Goal: Transaction & Acquisition: Purchase product/service

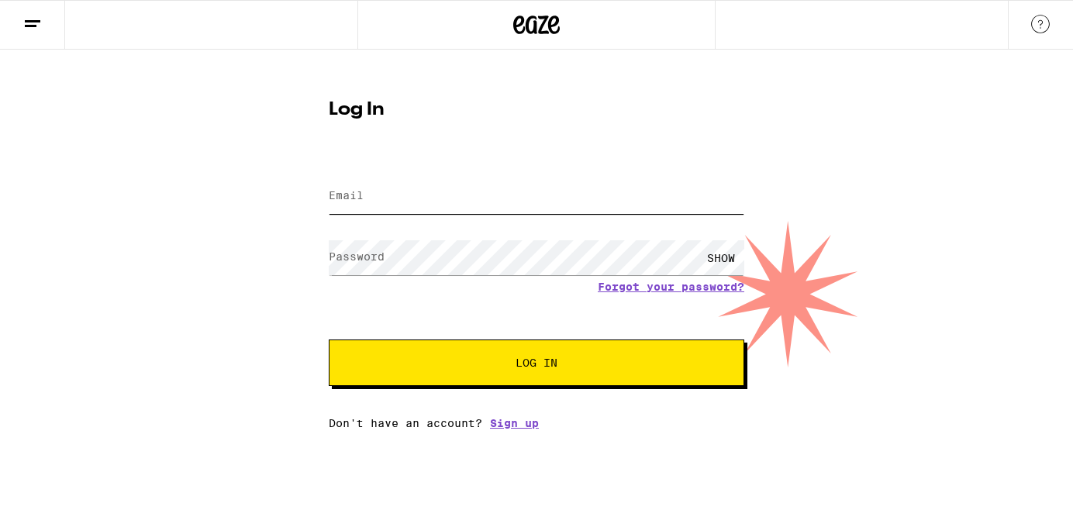
type input "jaaymurray@gmail.com"
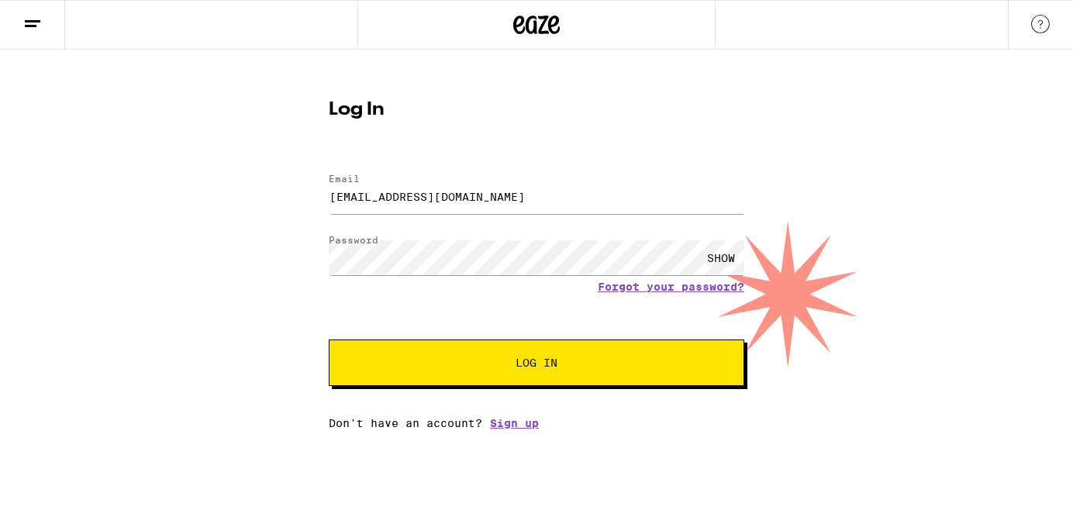
click at [506, 360] on span "Log In" at bounding box center [537, 362] width 290 height 11
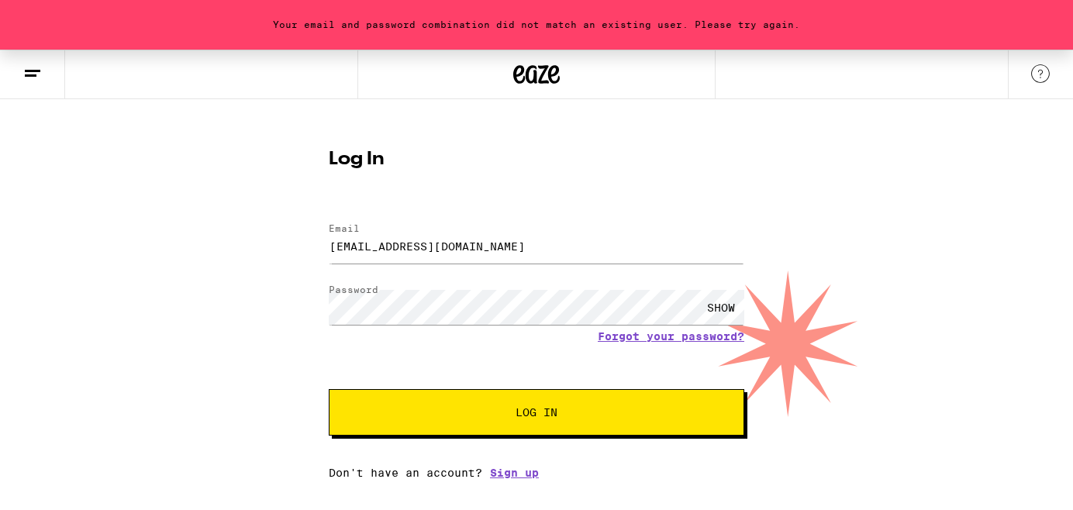
click at [566, 417] on span "Log In" at bounding box center [537, 412] width 290 height 11
click at [466, 405] on button "Log In" at bounding box center [537, 412] width 416 height 47
click at [661, 334] on link "Forgot your password?" at bounding box center [671, 336] width 147 height 12
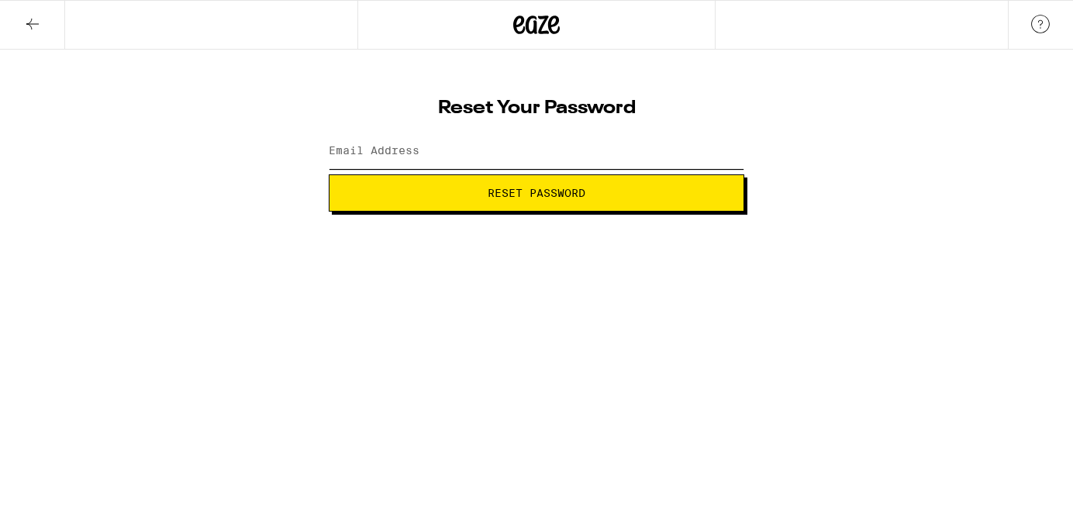
click at [499, 156] on input "Email Address" at bounding box center [537, 151] width 416 height 35
type input "jaaymurray@gmail.com"
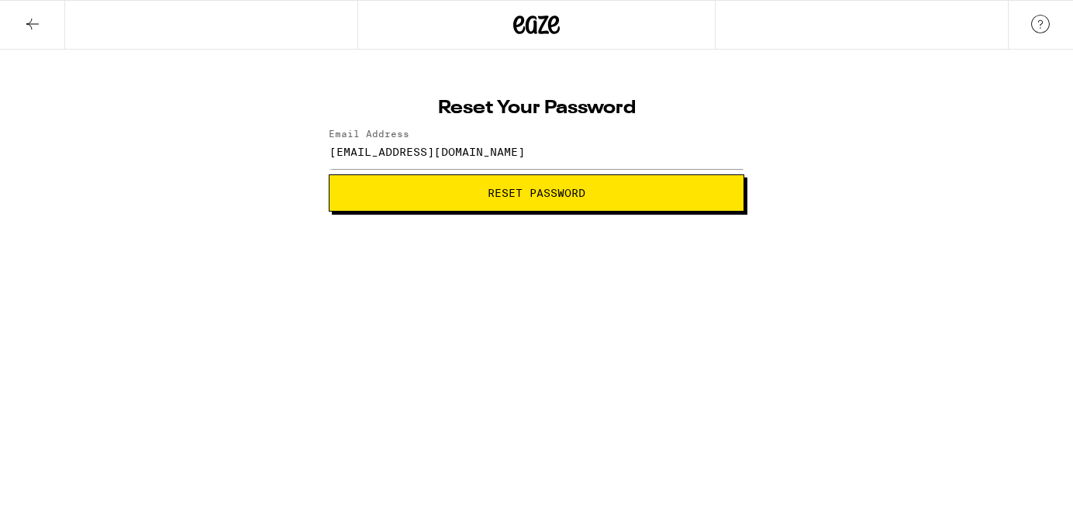
click at [499, 197] on span "Reset Password" at bounding box center [537, 193] width 98 height 11
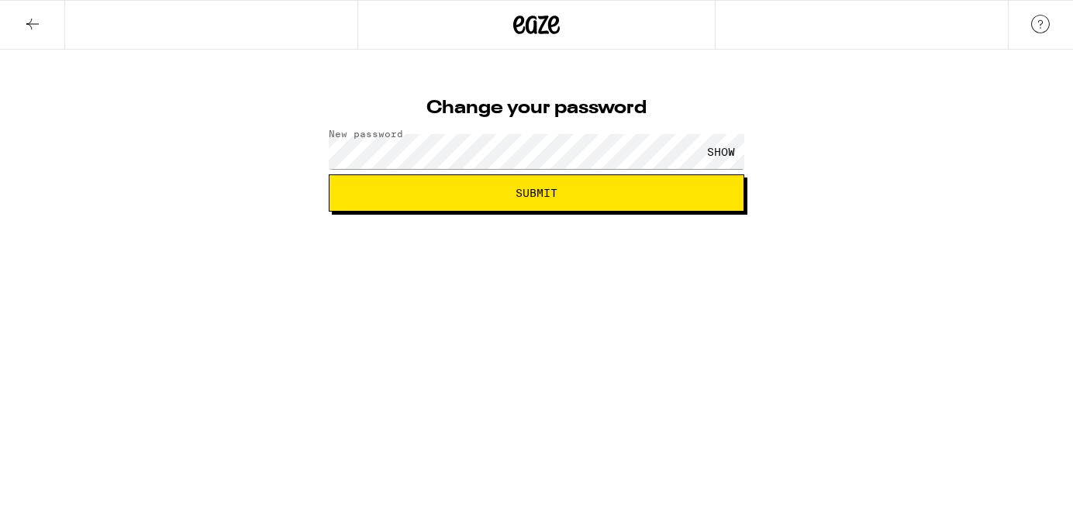
click at [347, 212] on html "Change your password New password SHOW Submit" at bounding box center [536, 106] width 1073 height 212
click at [723, 153] on div "SHOW" at bounding box center [721, 151] width 47 height 35
click at [567, 196] on span "Submit" at bounding box center [536, 193] width 389 height 11
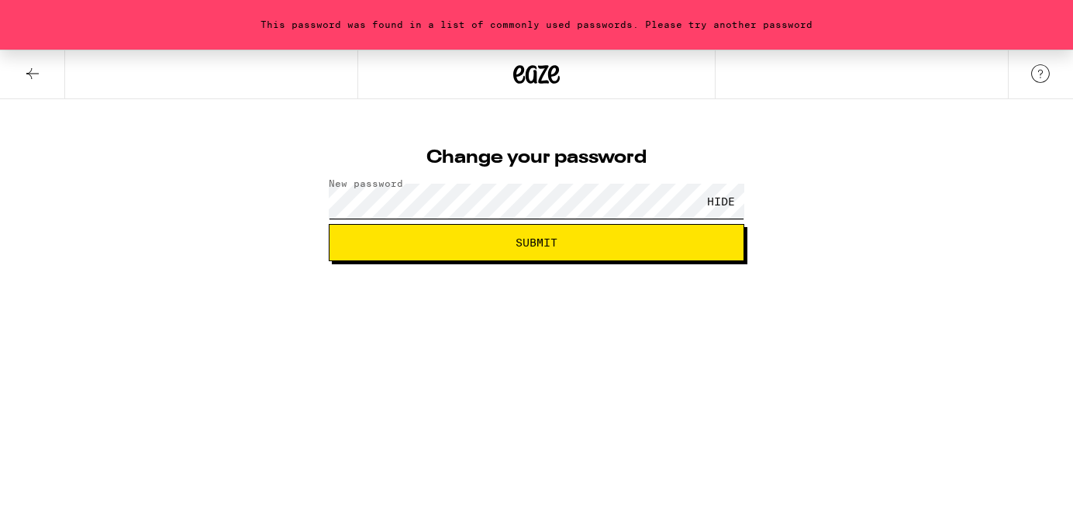
click at [326, 188] on div "Change your password New password HIDE Submit" at bounding box center [536, 199] width 447 height 123
click at [644, 239] on span "Submit" at bounding box center [536, 242] width 389 height 11
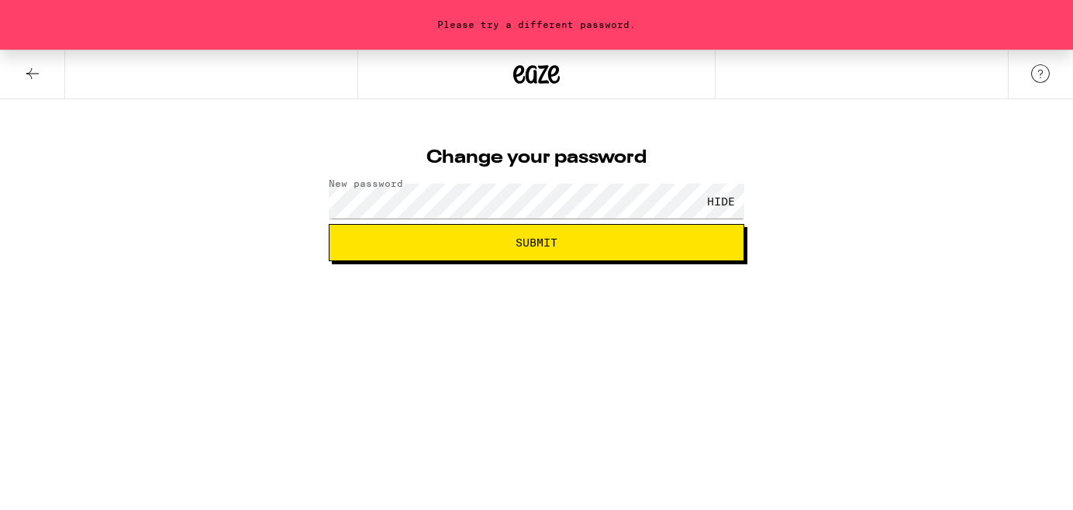
click at [588, 251] on button "Submit" at bounding box center [537, 242] width 416 height 37
click at [436, 235] on button "Submit" at bounding box center [537, 242] width 416 height 37
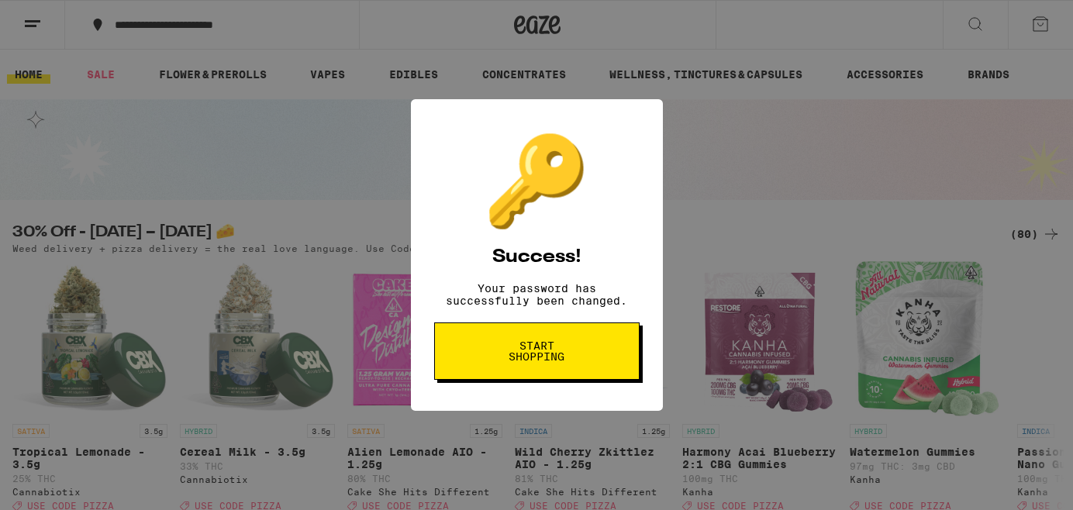
click at [719, 143] on div "🔑 Success! Your password has successfully been changed. Start shopping" at bounding box center [536, 255] width 1073 height 510
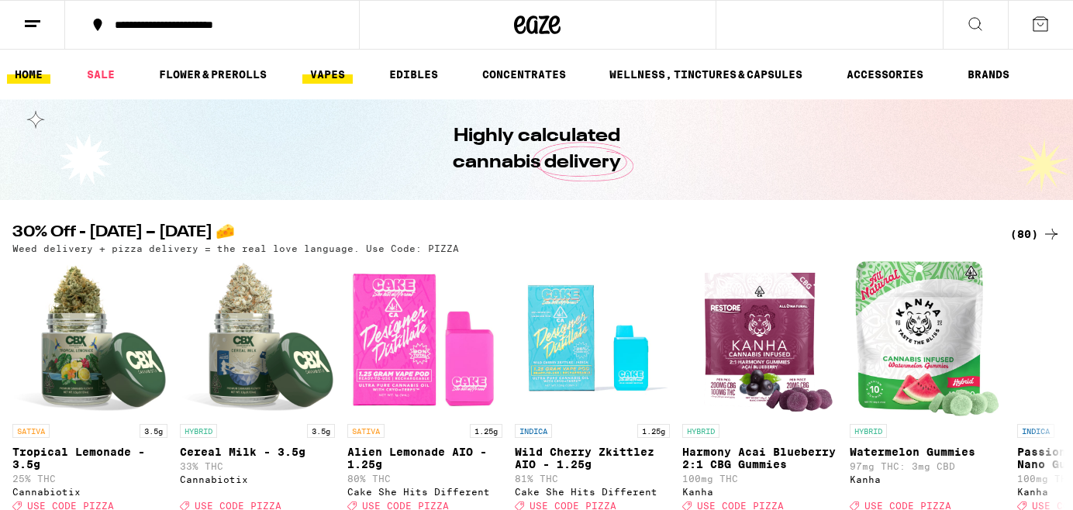
click at [341, 74] on link "VAPES" at bounding box center [327, 74] width 50 height 19
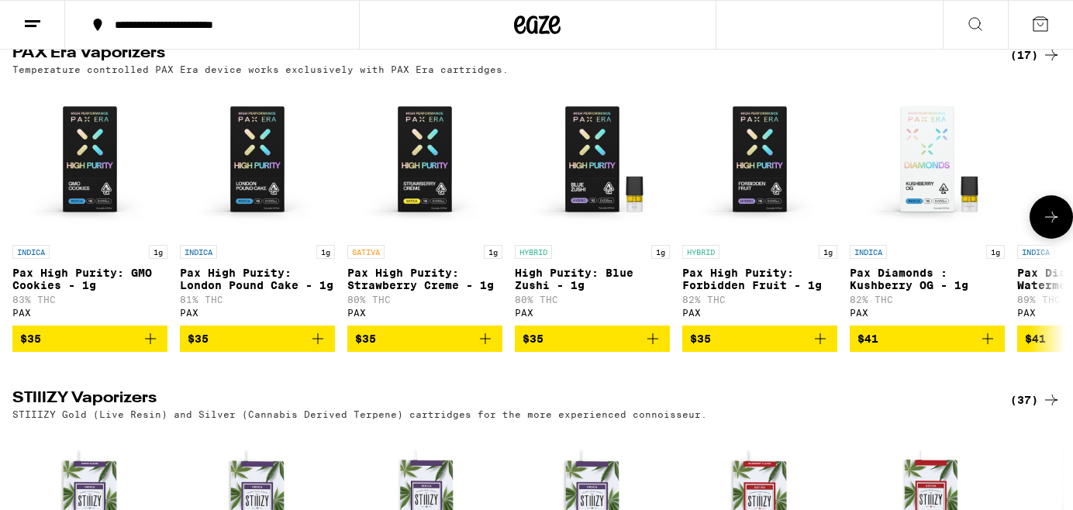
scroll to position [1906, 0]
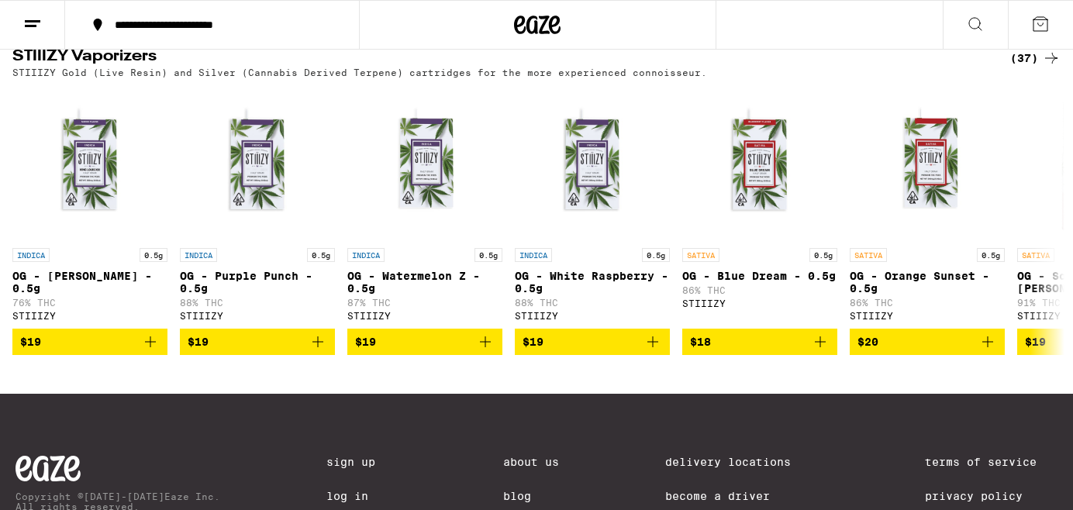
click at [1028, 67] on div "(37)" at bounding box center [1035, 58] width 50 height 19
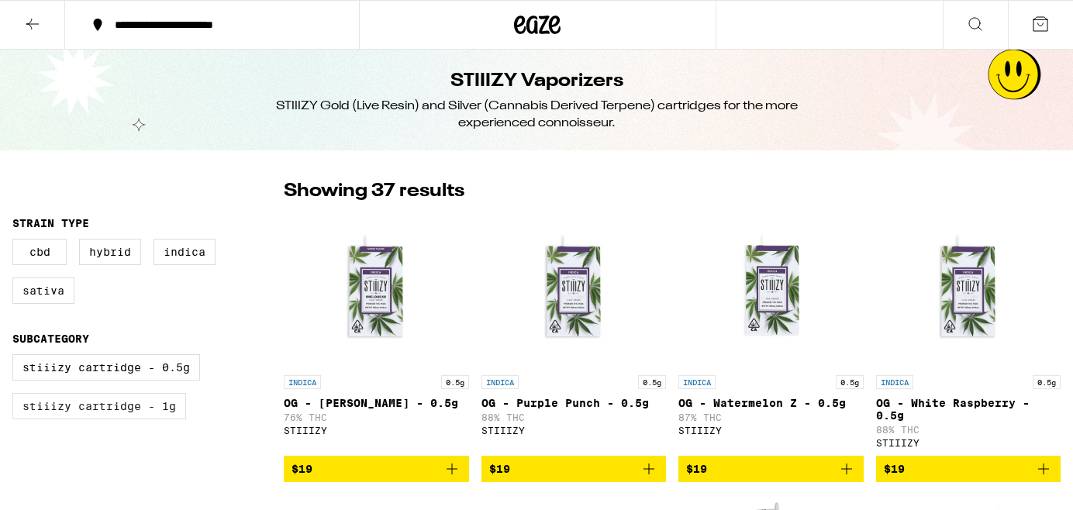
click at [142, 417] on label "STIIIZY Cartridge - 1g" at bounding box center [99, 406] width 174 height 26
click at [16, 357] on input "STIIIZY Cartridge - 1g" at bounding box center [16, 357] width 1 height 1
checkbox input "true"
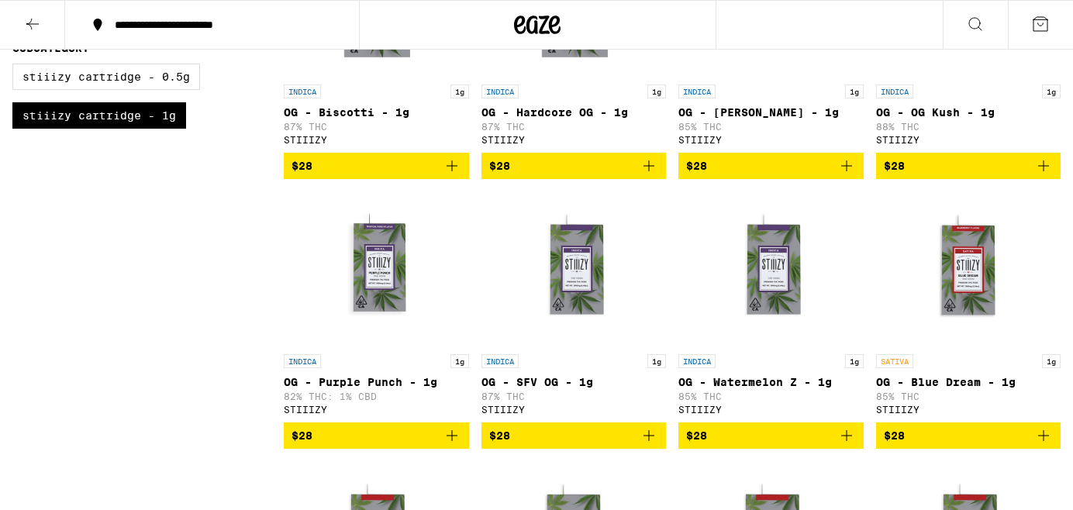
scroll to position [126, 0]
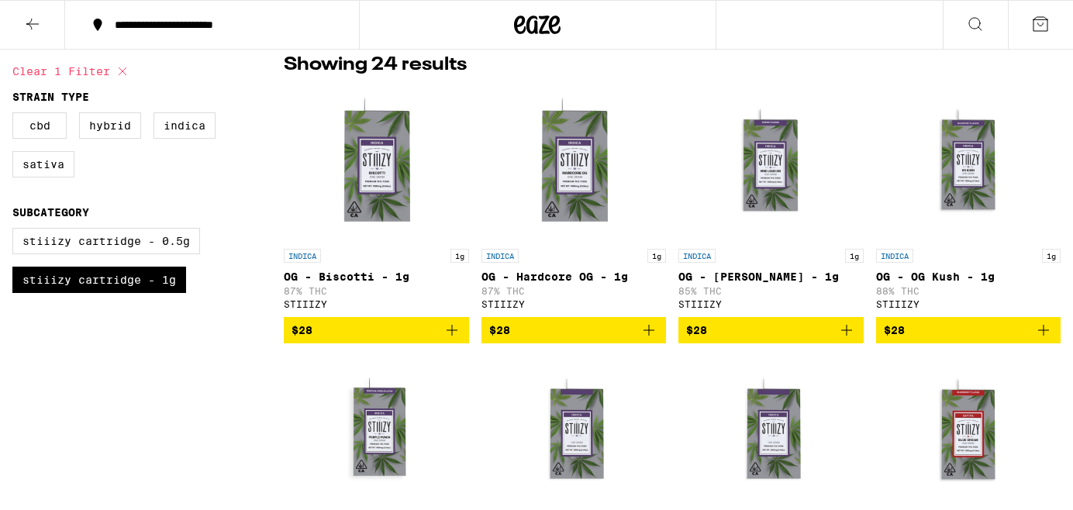
click at [1044, 330] on icon "Add to bag" at bounding box center [1043, 330] width 19 height 19
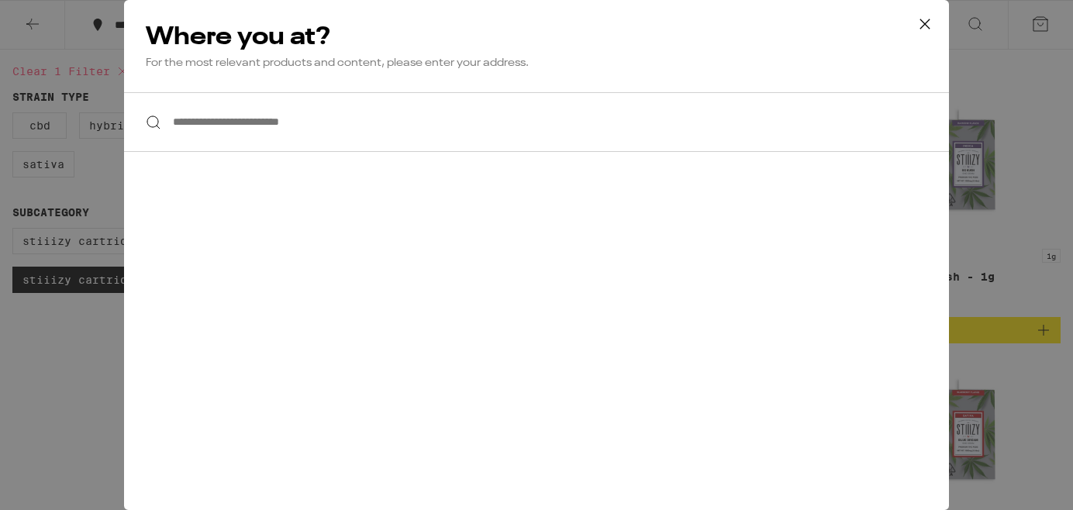
click at [306, 112] on input "**********" at bounding box center [536, 122] width 825 height 60
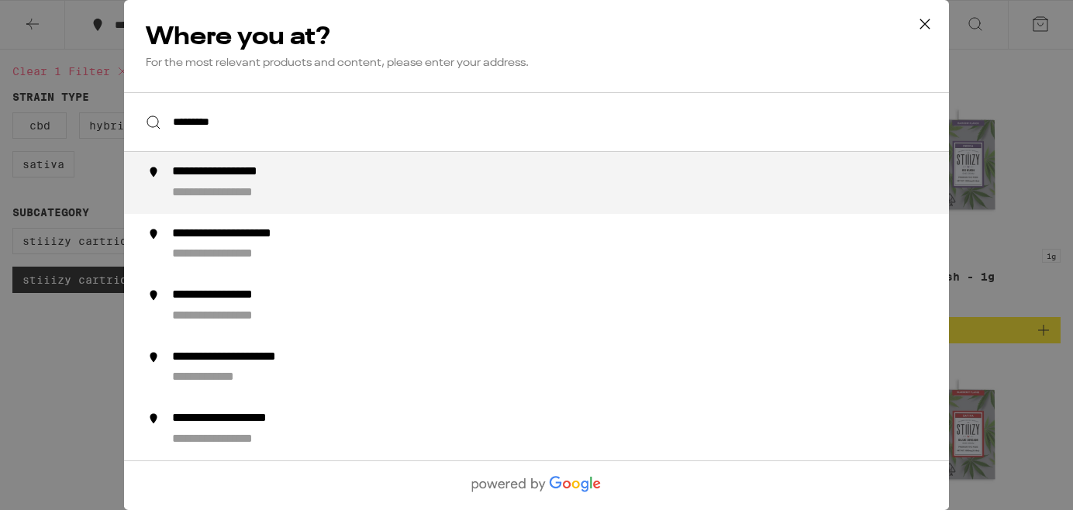
click at [295, 181] on div "**********" at bounding box center [244, 172] width 144 height 16
type input "**********"
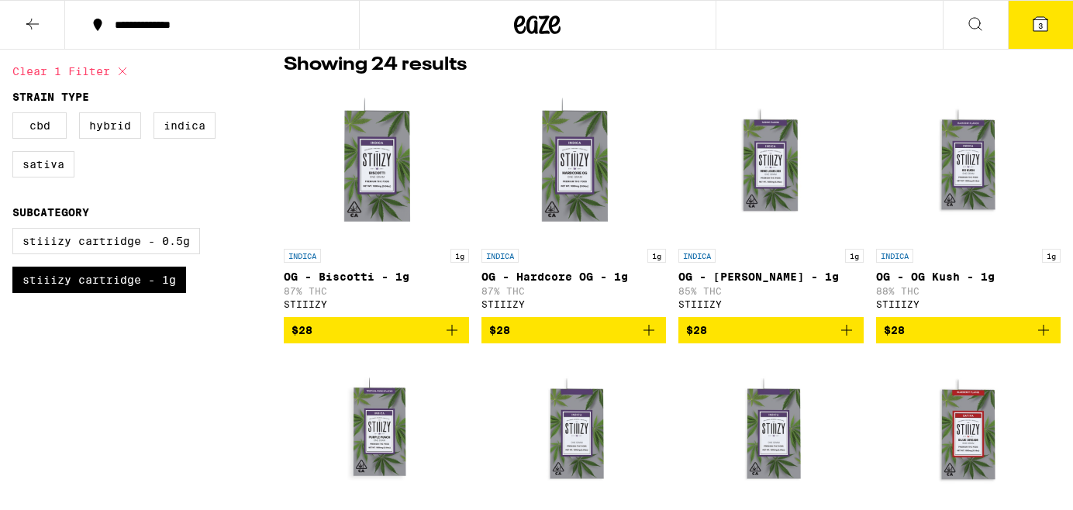
click at [1040, 18] on icon at bounding box center [1040, 24] width 14 height 14
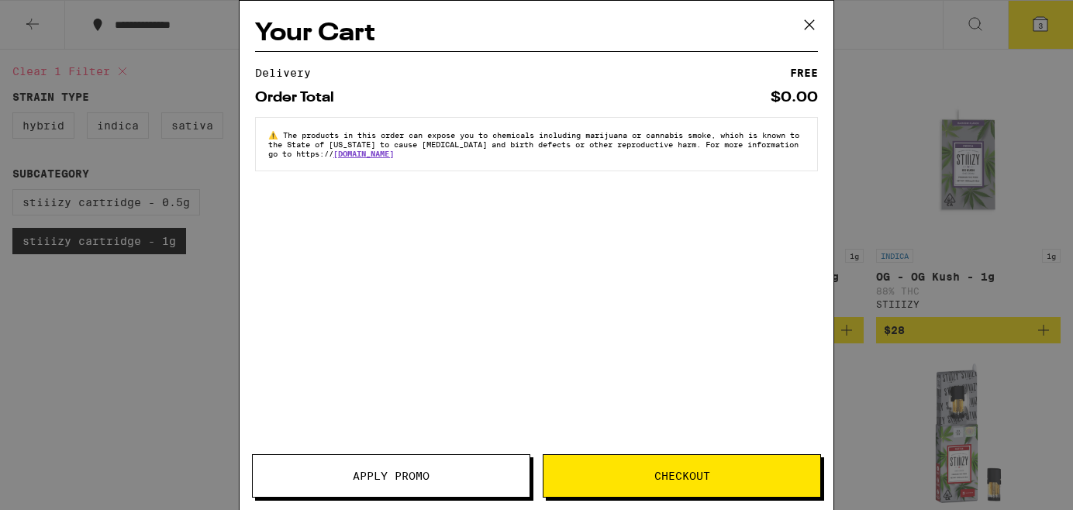
click at [811, 27] on icon at bounding box center [809, 24] width 9 height 9
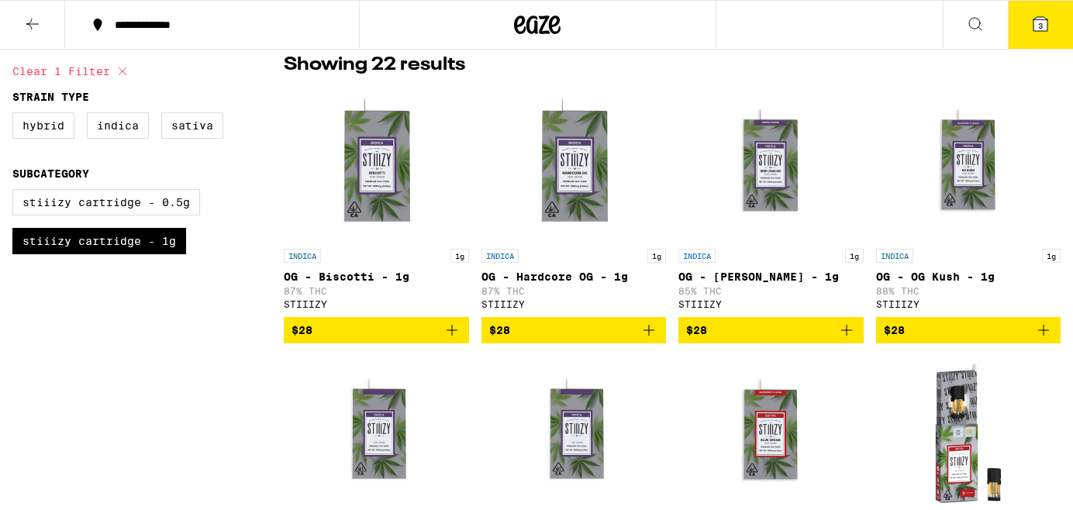
click at [1043, 331] on icon "Add to bag" at bounding box center [1043, 330] width 11 height 11
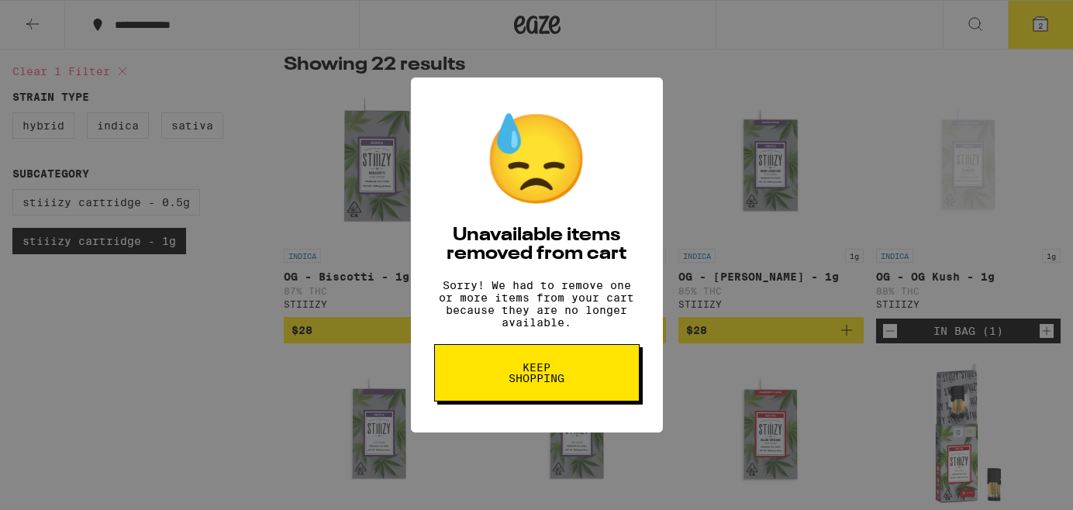
click at [492, 391] on button "Keep Shopping" at bounding box center [536, 372] width 205 height 57
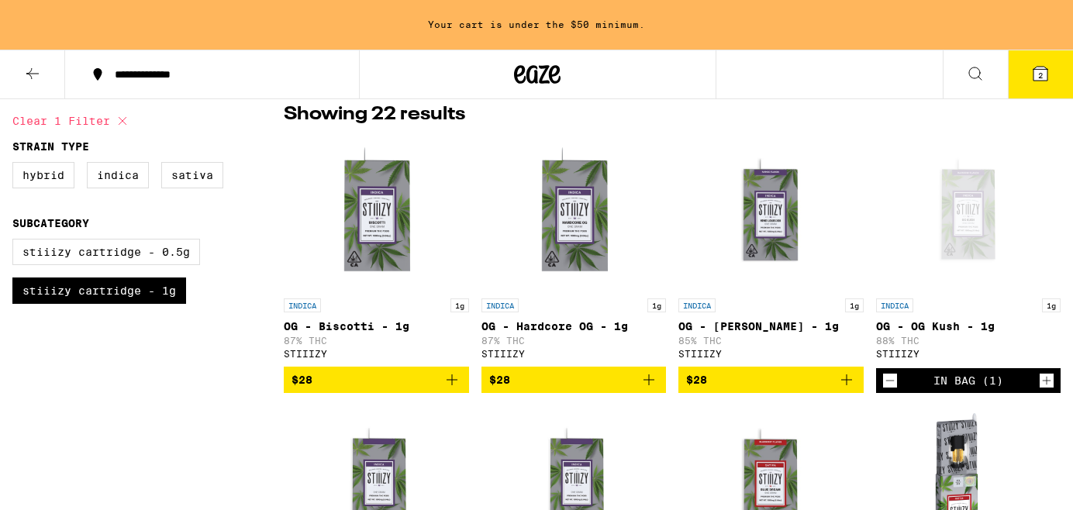
scroll to position [176, 0]
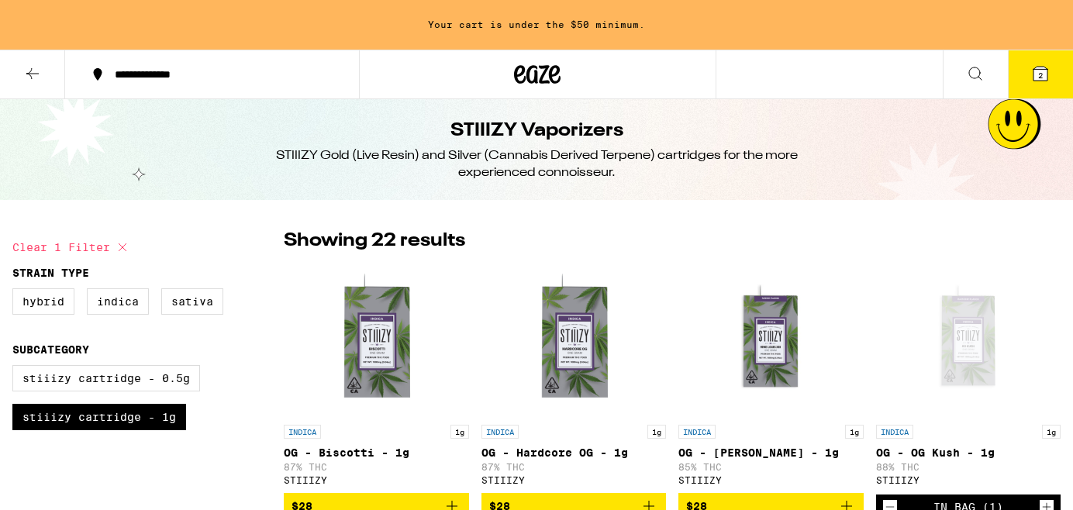
scroll to position [174, 0]
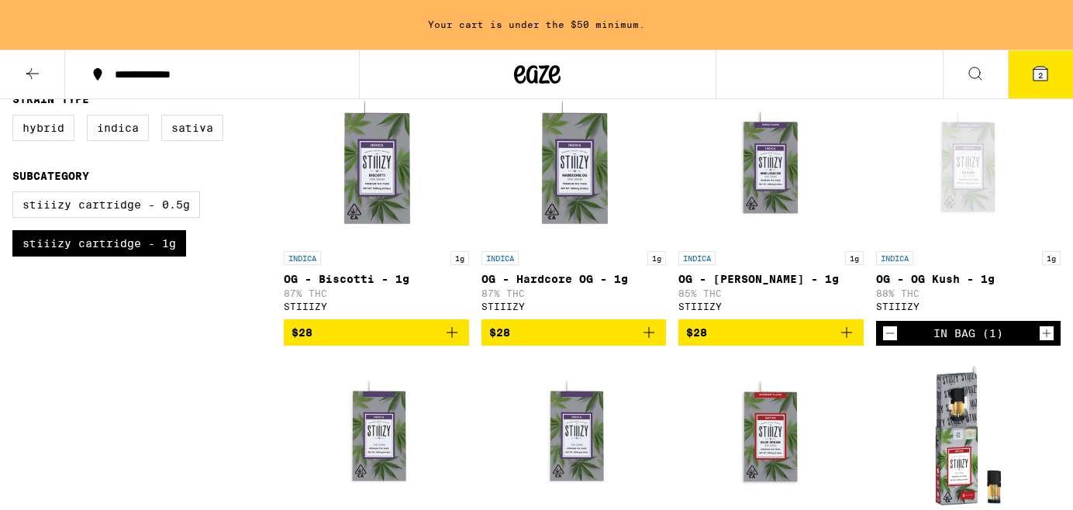
click at [1041, 83] on button "2" at bounding box center [1040, 74] width 65 height 48
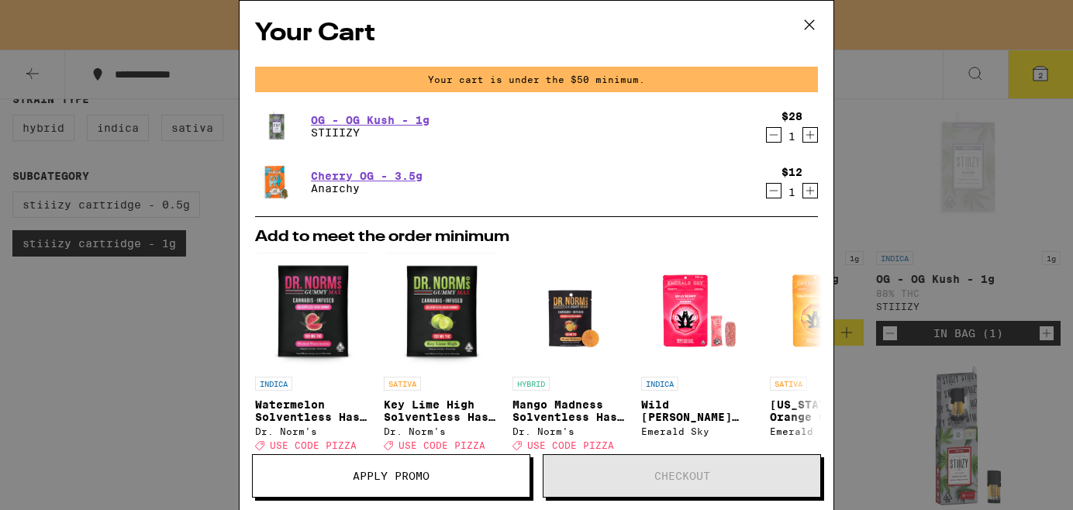
click at [774, 191] on icon "Decrement" at bounding box center [774, 190] width 14 height 19
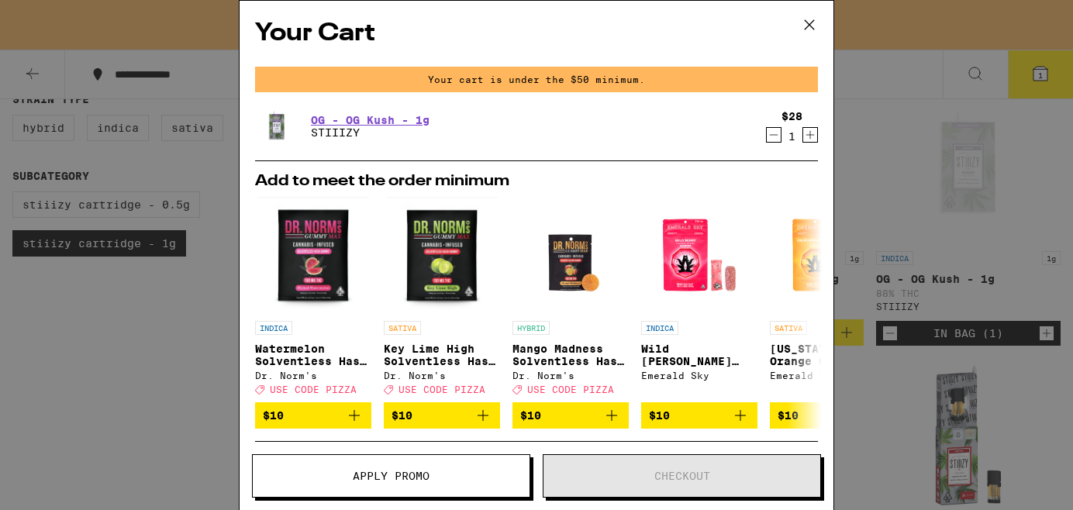
click at [807, 140] on icon "Increment" at bounding box center [810, 135] width 14 height 19
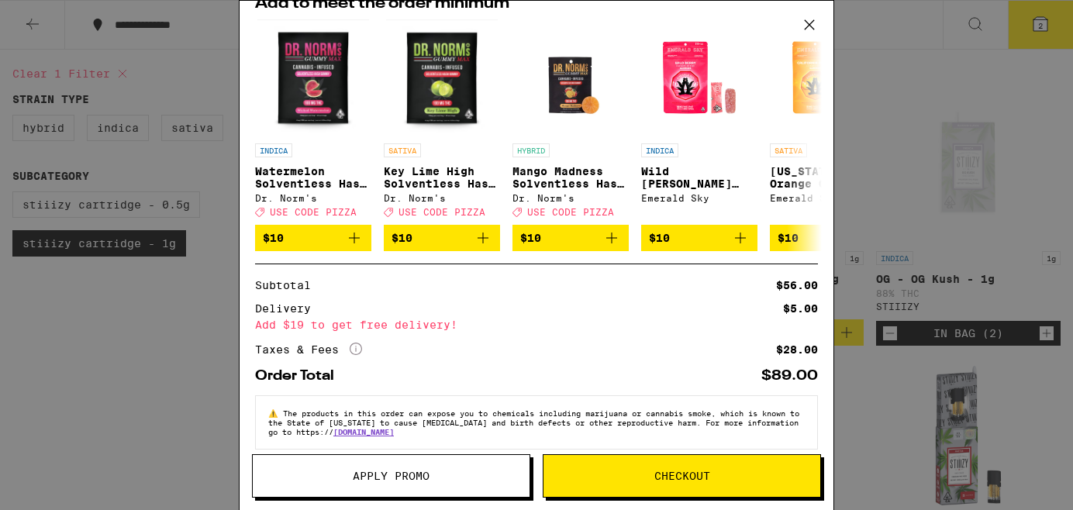
scroll to position [149, 0]
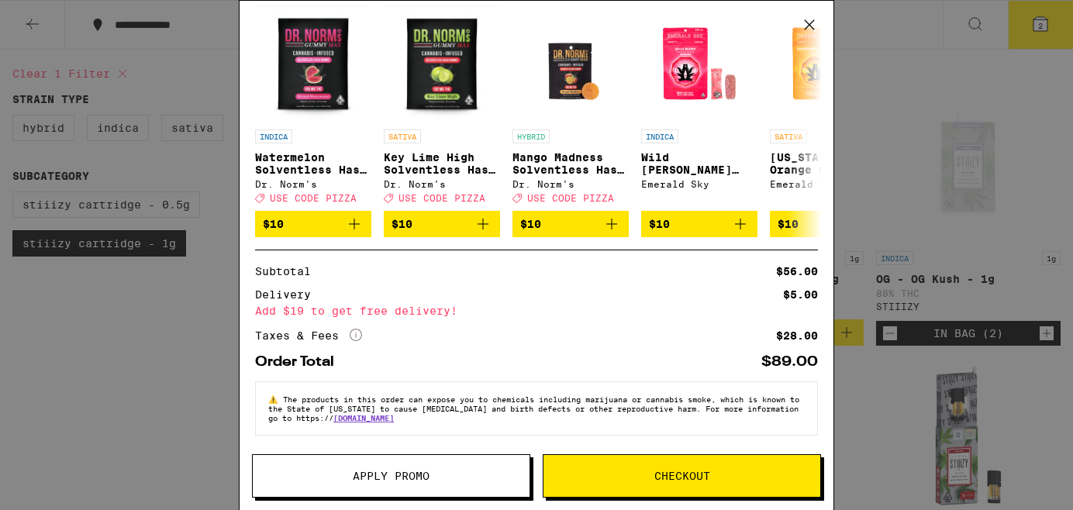
click at [636, 478] on span "Checkout" at bounding box center [681, 476] width 277 height 11
